Goal: Information Seeking & Learning: Check status

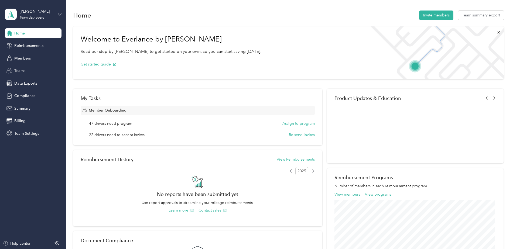
click at [21, 71] on span "Teams" at bounding box center [19, 71] width 11 height 6
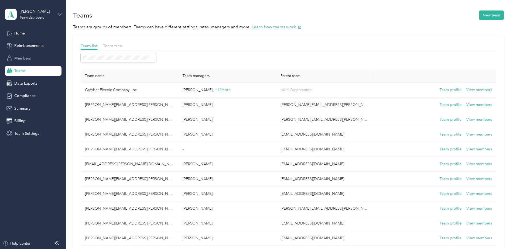
click at [19, 56] on span "Members" at bounding box center [22, 59] width 16 height 6
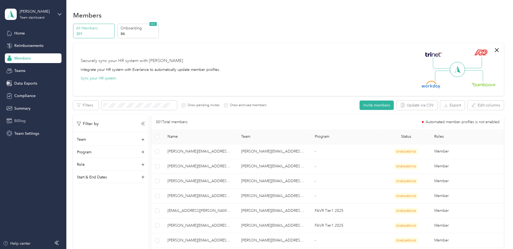
click at [19, 121] on span "Billing" at bounding box center [19, 121] width 11 height 6
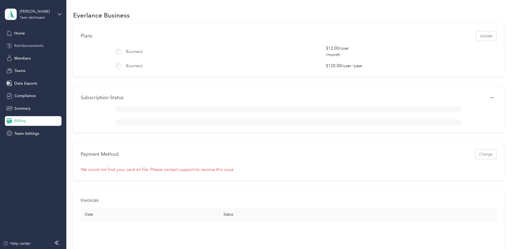
click at [21, 45] on span "Reimbursements" at bounding box center [28, 46] width 29 height 6
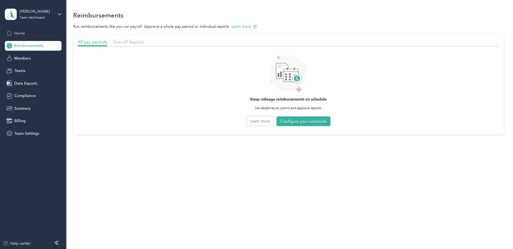
click at [18, 33] on span "Home" at bounding box center [19, 33] width 11 height 6
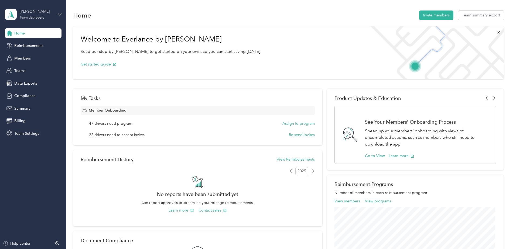
click at [35, 18] on div "Team dashboard" at bounding box center [32, 17] width 25 height 3
click at [24, 55] on div "Personal dashboard" at bounding box center [27, 57] width 34 height 6
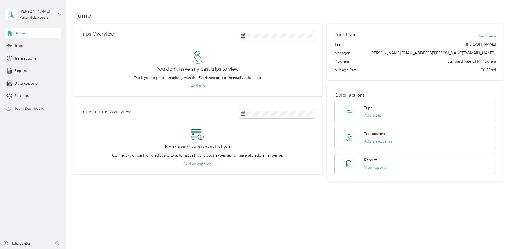
click at [28, 108] on span "Team Dashboard" at bounding box center [29, 109] width 30 height 6
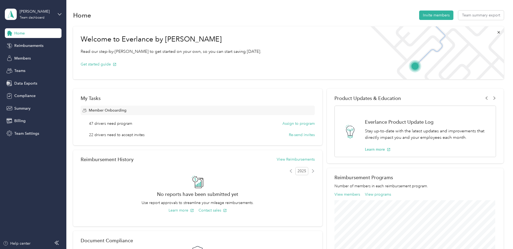
click at [25, 31] on div "Home" at bounding box center [33, 33] width 57 height 10
click at [18, 106] on span "Summary" at bounding box center [22, 109] width 16 height 6
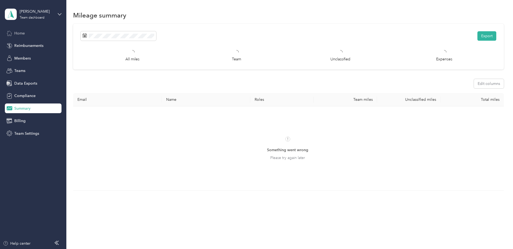
click at [23, 32] on span "Home" at bounding box center [19, 33] width 11 height 6
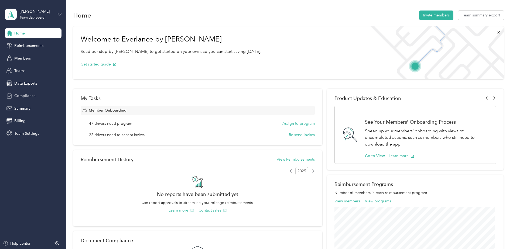
click at [19, 95] on span "Compliance" at bounding box center [24, 96] width 21 height 6
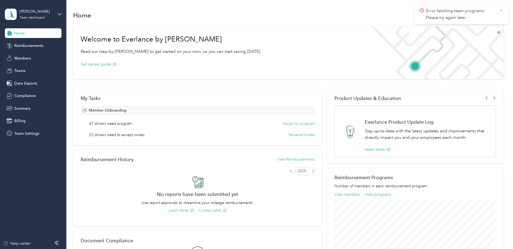
click at [501, 10] on icon at bounding box center [501, 10] width 2 height 2
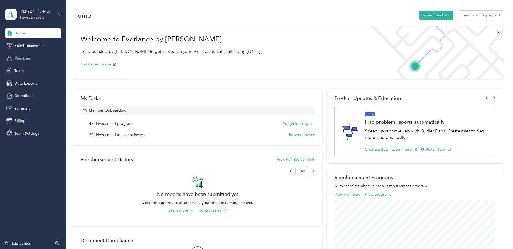
click at [21, 58] on span "Members" at bounding box center [22, 59] width 16 height 6
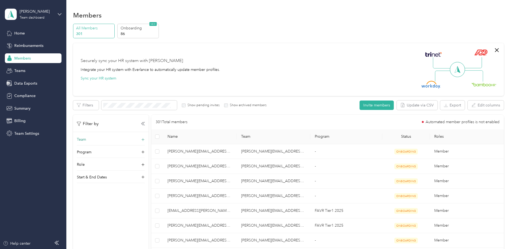
click at [143, 140] on icon at bounding box center [142, 139] width 3 height 3
click at [143, 140] on icon at bounding box center [142, 140] width 1 height 0
click at [86, 138] on p "Team" at bounding box center [81, 140] width 9 height 6
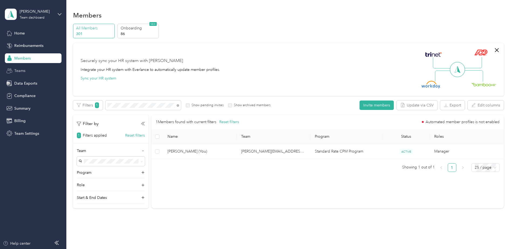
click at [19, 71] on span "Teams" at bounding box center [19, 71] width 11 height 6
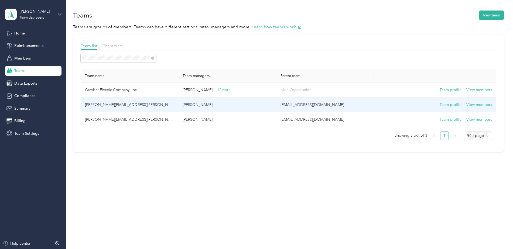
click at [113, 104] on td "[PERSON_NAME][EMAIL_ADDRESS][PERSON_NAME][DOMAIN_NAME]" at bounding box center [130, 105] width 98 height 15
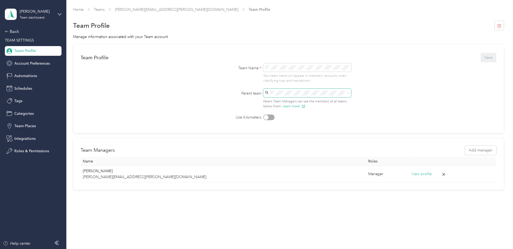
click at [349, 94] on icon at bounding box center [348, 93] width 2 height 2
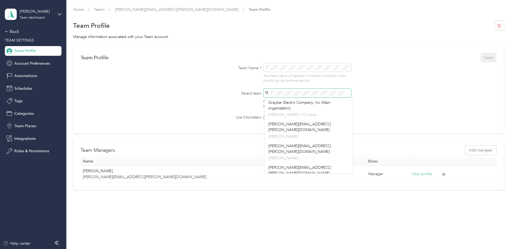
click at [385, 92] on form "Team Profile Save Team Name * Your team name will appear in members’ accounts w…" at bounding box center [289, 86] width 416 height 68
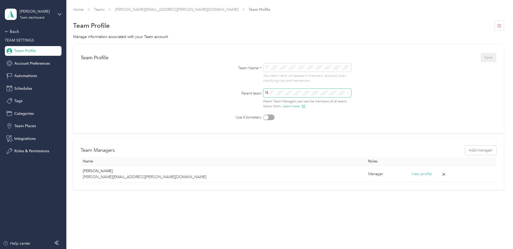
click at [23, 51] on span "Team Profile" at bounding box center [25, 51] width 22 height 6
click at [25, 125] on span "Team Places" at bounding box center [25, 126] width 22 height 6
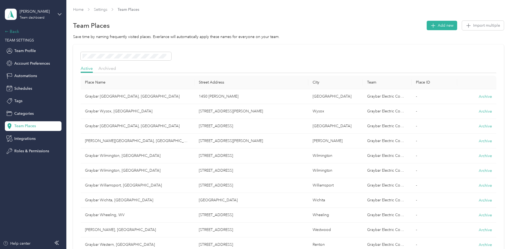
click at [7, 32] on icon at bounding box center [7, 32] width 4 height 4
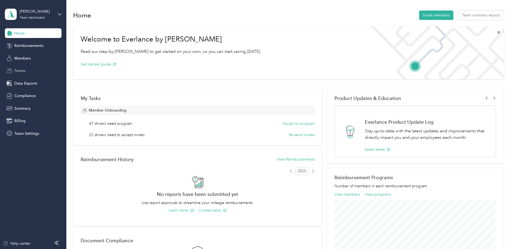
click at [16, 69] on span "Teams" at bounding box center [19, 71] width 11 height 6
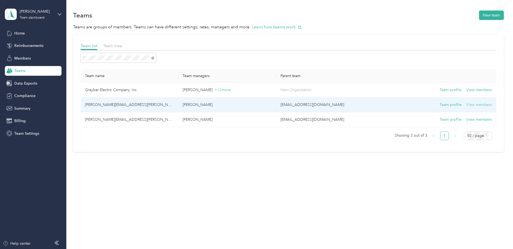
click at [477, 104] on button "View members" at bounding box center [479, 105] width 26 height 6
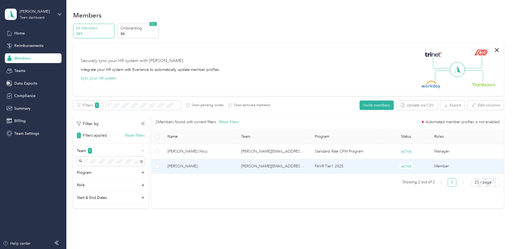
click at [172, 166] on span "Brett Adams" at bounding box center [200, 166] width 65 height 6
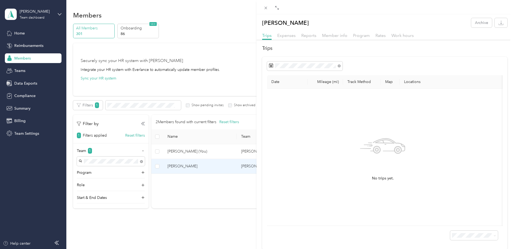
click at [23, 33] on div "Brett Adams Archive Trips Expenses Reports Member info Program Rates Work hours…" at bounding box center [256, 124] width 513 height 249
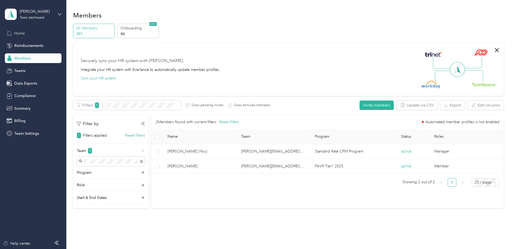
click at [19, 32] on span "Home" at bounding box center [19, 33] width 11 height 6
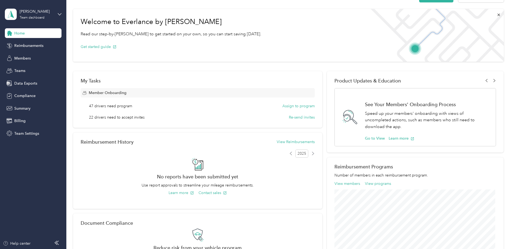
scroll to position [27, 0]
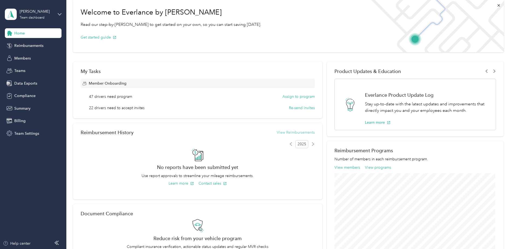
click at [298, 132] on button "View Reimbursements" at bounding box center [296, 133] width 38 height 6
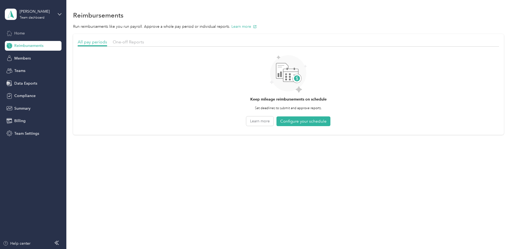
click at [21, 33] on span "Home" at bounding box center [19, 33] width 11 height 6
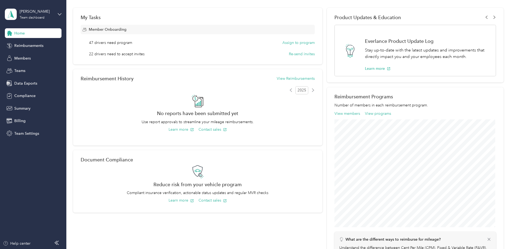
scroll to position [108, 0]
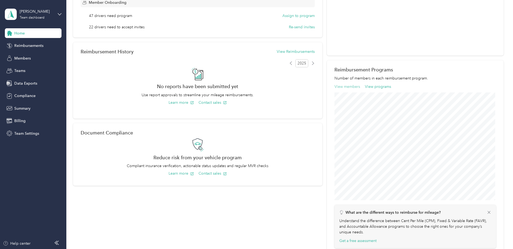
click at [347, 88] on button "View members" at bounding box center [348, 87] width 26 height 6
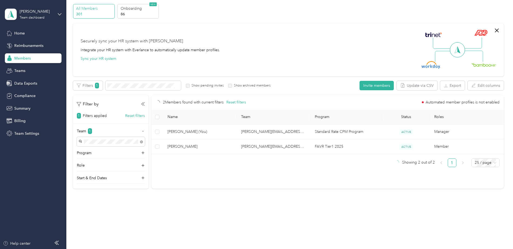
scroll to position [20, 0]
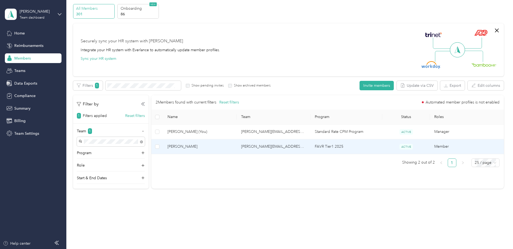
click at [227, 145] on span "Brett Adams" at bounding box center [200, 147] width 65 height 6
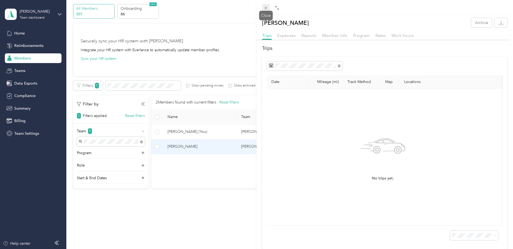
click at [267, 6] on icon at bounding box center [266, 8] width 5 height 5
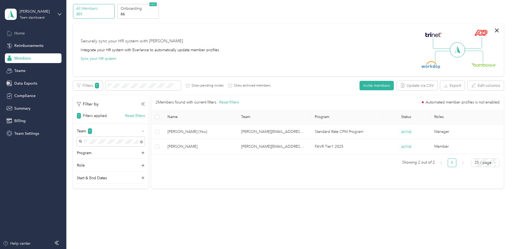
click at [18, 33] on span "Home" at bounding box center [19, 33] width 11 height 6
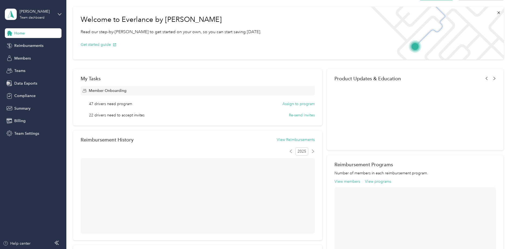
scroll to position [108, 0]
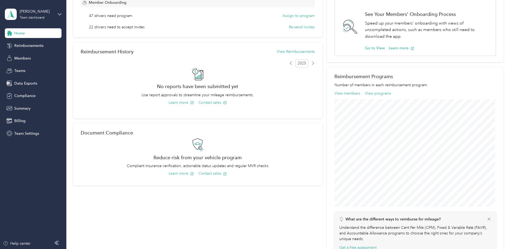
click at [18, 33] on span "Home" at bounding box center [19, 33] width 11 height 6
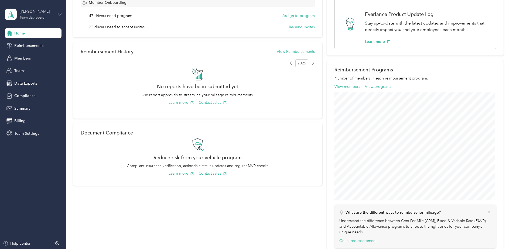
click at [35, 17] on div "Team dashboard" at bounding box center [32, 17] width 25 height 3
click at [24, 57] on div "Personal dashboard" at bounding box center [27, 57] width 34 height 6
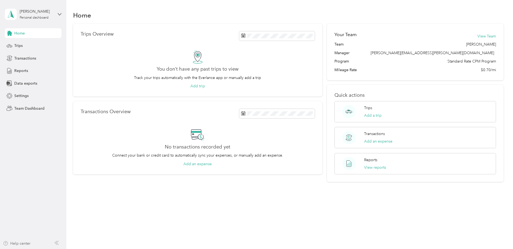
click at [21, 243] on div "Help center" at bounding box center [17, 244] width 28 height 6
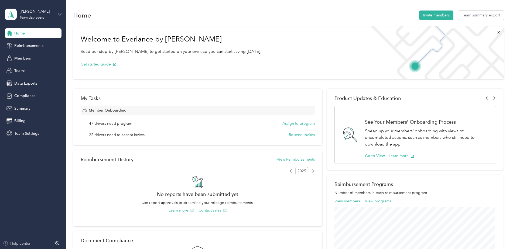
click at [23, 244] on div "Help center" at bounding box center [17, 244] width 28 height 6
click at [33, 18] on div "Team dashboard" at bounding box center [32, 17] width 25 height 3
click at [26, 56] on div "Personal dashboard" at bounding box center [27, 57] width 34 height 6
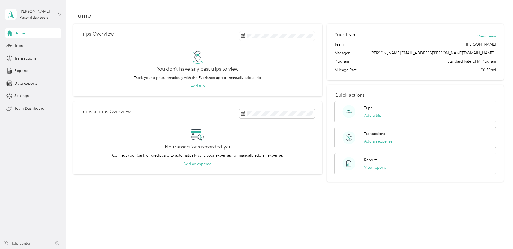
click at [23, 244] on div "Help center" at bounding box center [17, 244] width 28 height 6
click at [30, 108] on span "Team Dashboard" at bounding box center [29, 109] width 30 height 6
